Goal: Obtain resource: Obtain resource

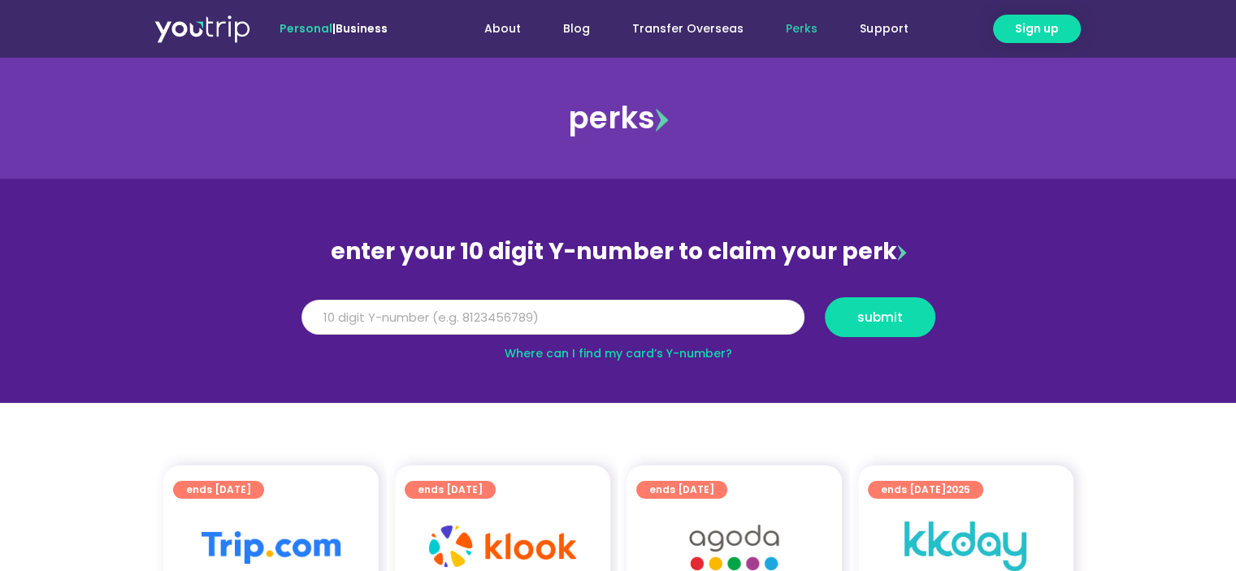
click at [427, 312] on input "Y Number" at bounding box center [553, 318] width 503 height 36
click at [825, 297] on button "submit" at bounding box center [880, 317] width 111 height 40
click at [351, 321] on input "815342991" at bounding box center [553, 318] width 503 height 36
type input "8153422991"
click at [825, 297] on button "submit" at bounding box center [880, 317] width 111 height 40
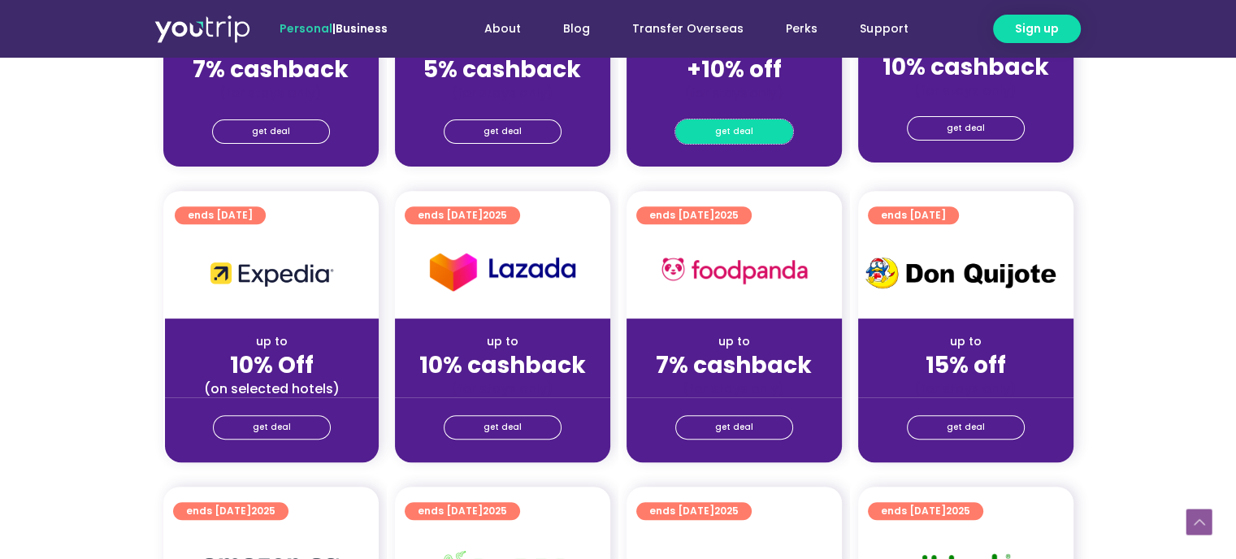
scroll to position [732, 0]
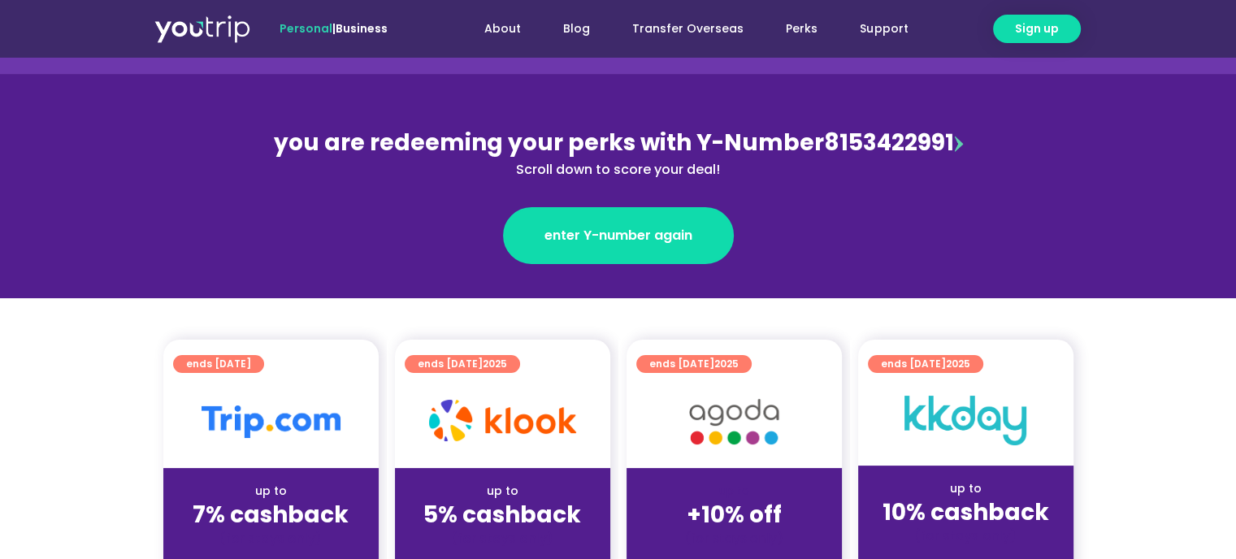
scroll to position [244, 0]
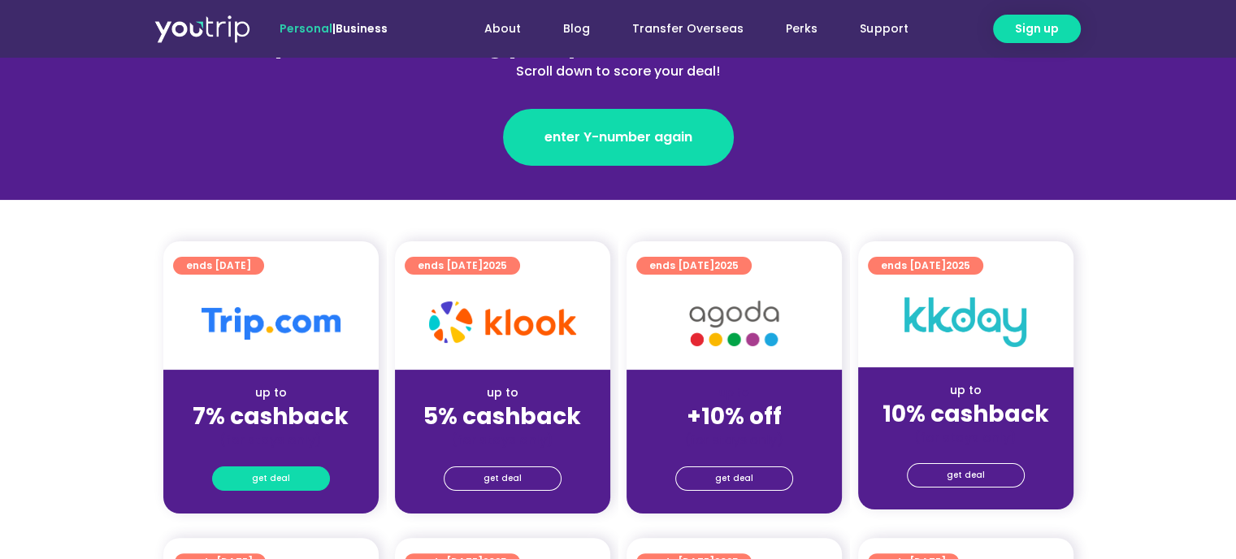
click at [275, 471] on span "get deal" at bounding box center [271, 478] width 38 height 23
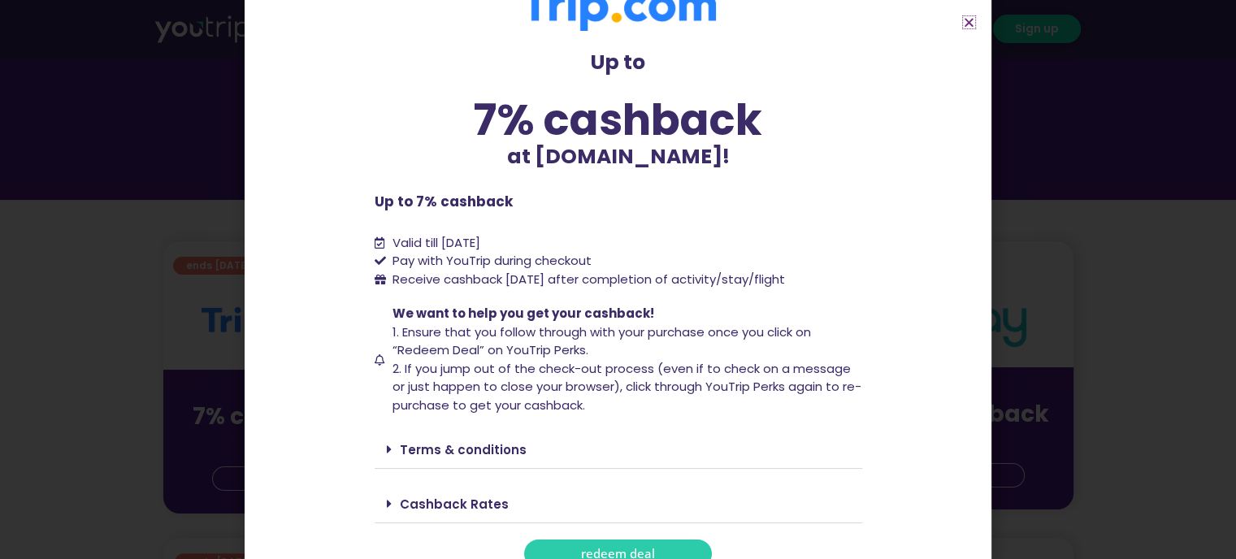
scroll to position [60, 0]
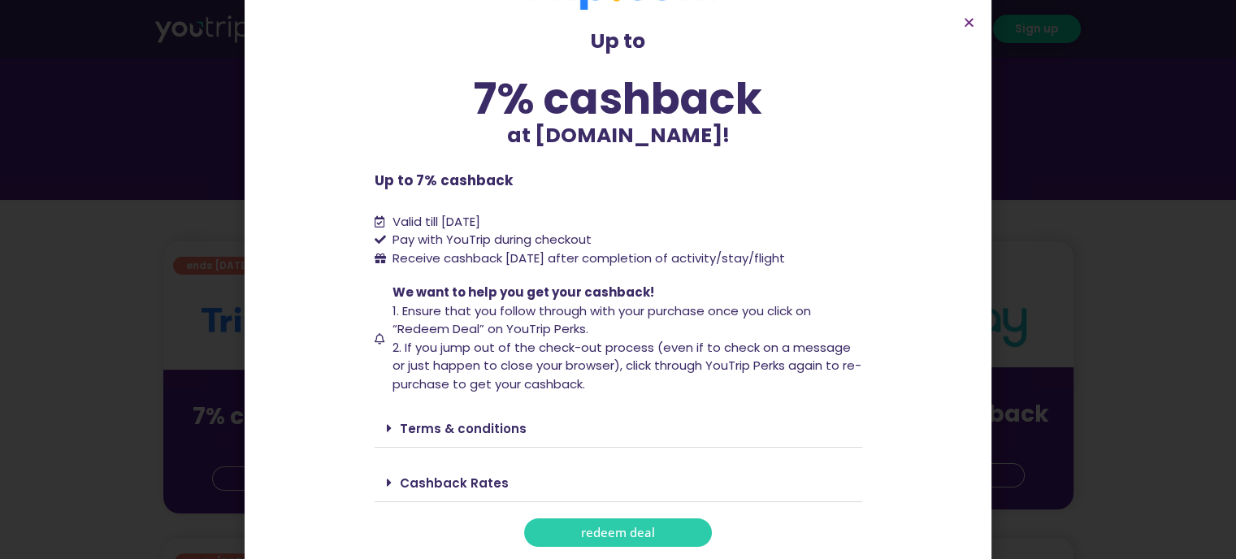
click at [645, 523] on link "redeem deal" at bounding box center [618, 533] width 188 height 28
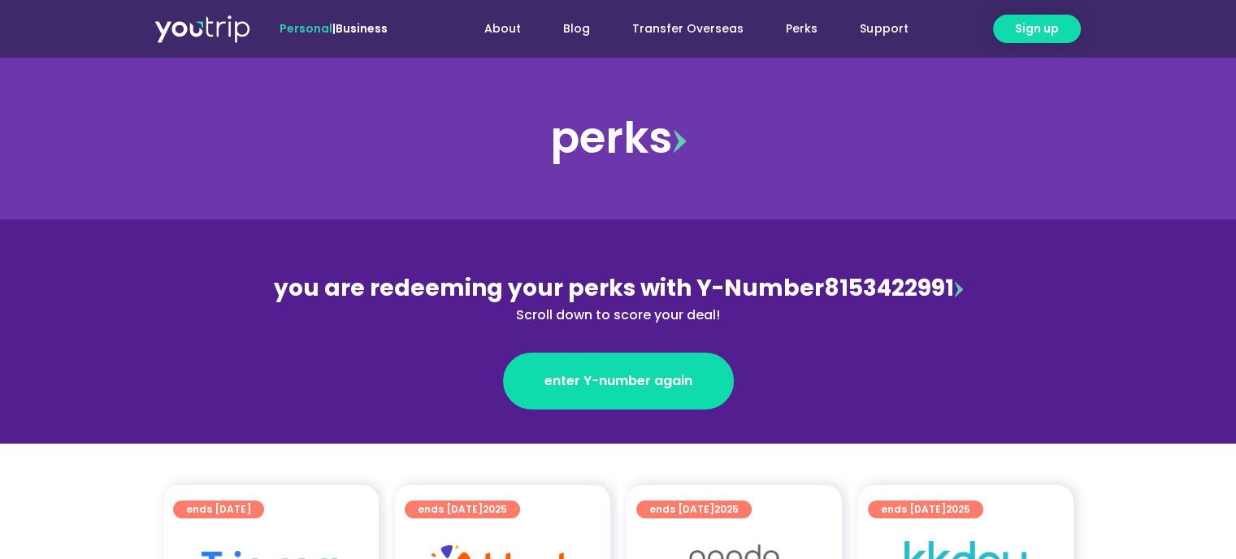
scroll to position [488, 0]
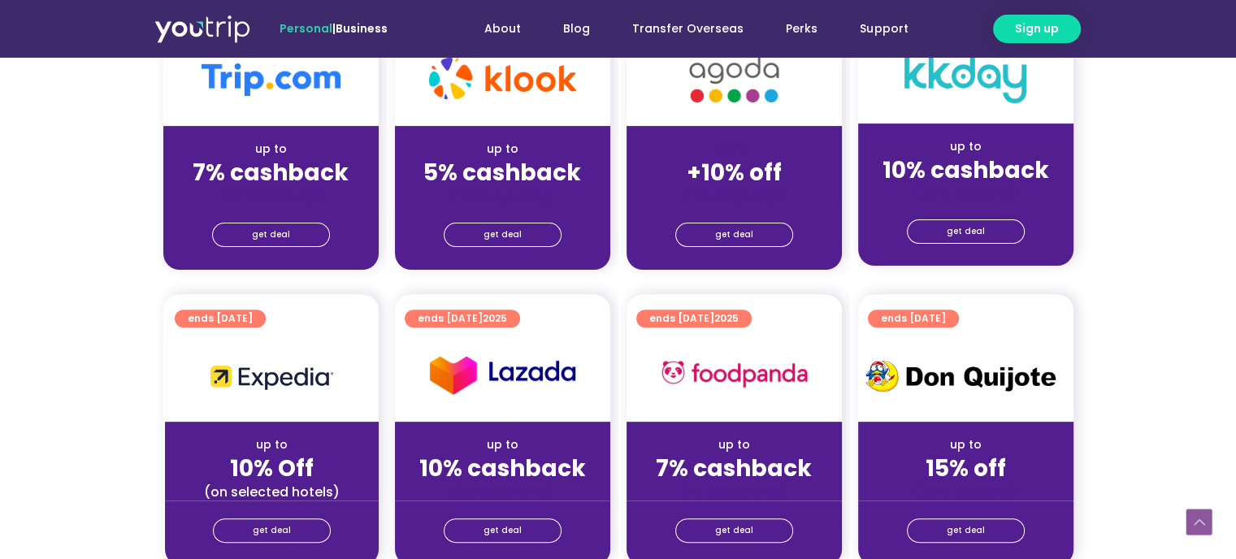
click at [729, 219] on div "get deal" at bounding box center [734, 237] width 215 height 65
click at [732, 224] on span "get deal" at bounding box center [734, 235] width 38 height 23
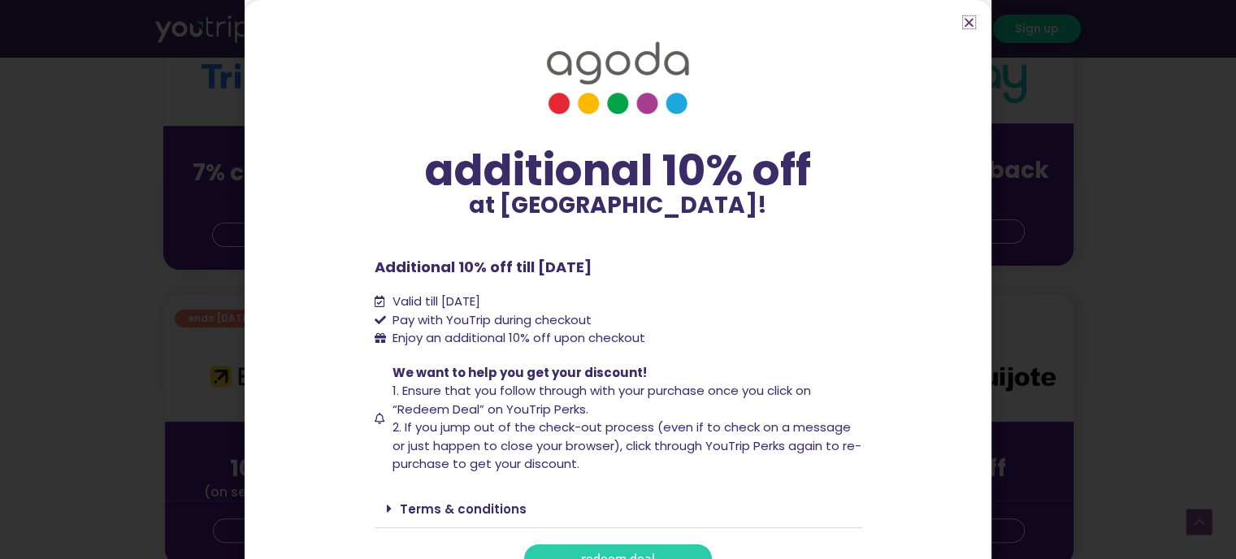
scroll to position [26, 0]
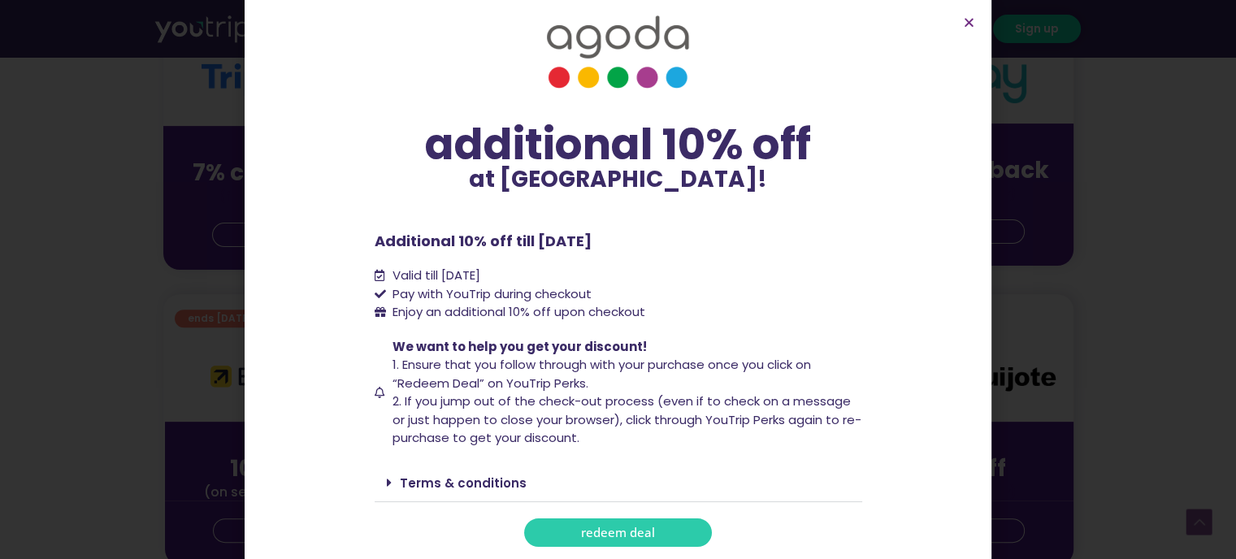
click at [649, 531] on link "redeem deal" at bounding box center [618, 533] width 188 height 28
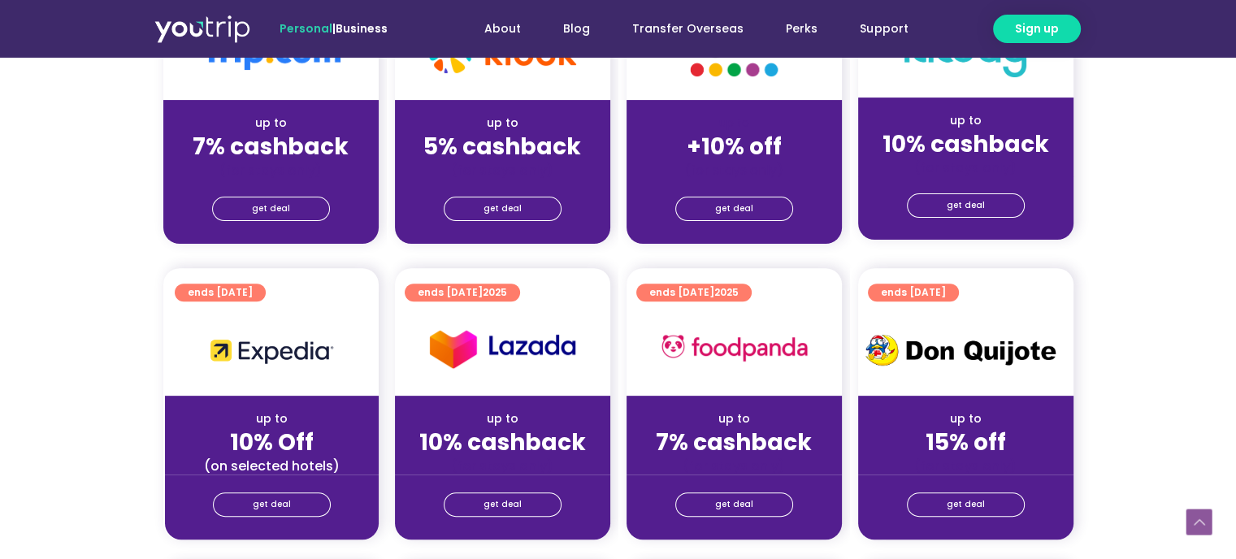
scroll to position [650, 0]
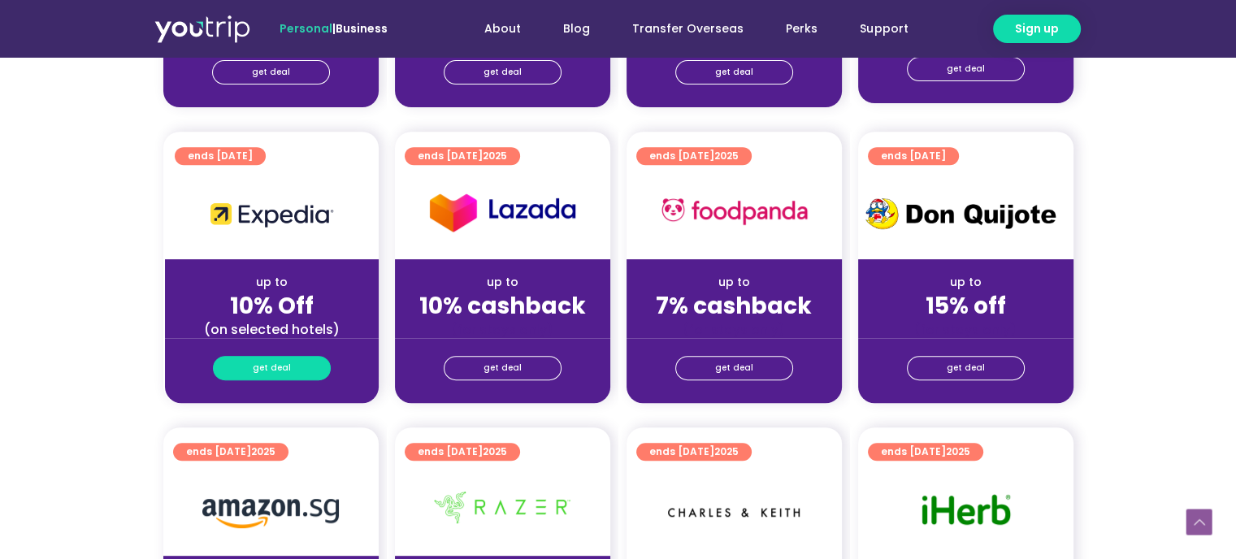
click at [302, 363] on link "get deal" at bounding box center [272, 368] width 118 height 24
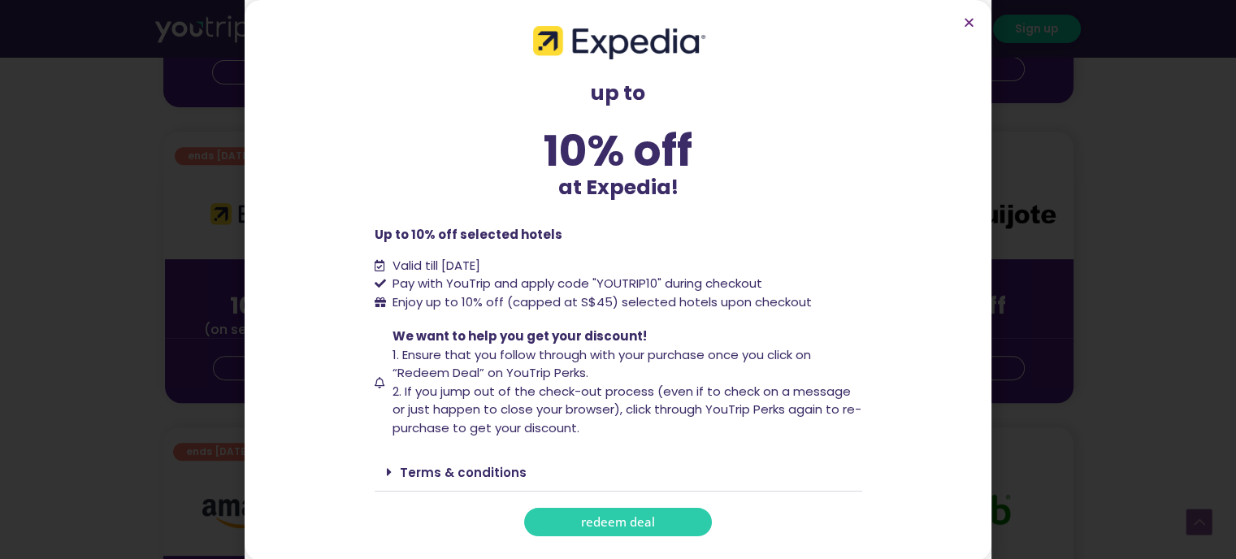
click at [606, 528] on span "redeem deal" at bounding box center [618, 522] width 74 height 12
